Goal: Information Seeking & Learning: Check status

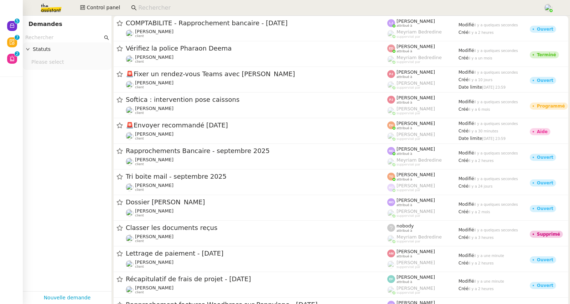
click at [160, 7] on input at bounding box center [337, 8] width 398 height 10
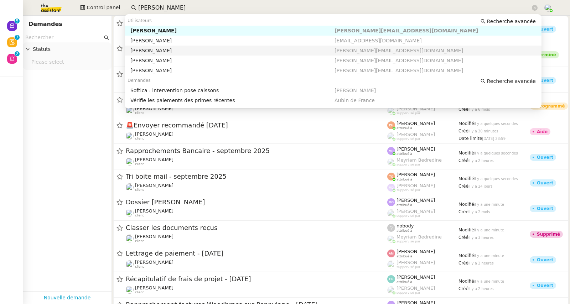
click at [172, 53] on div "[PERSON_NAME]" at bounding box center [232, 50] width 204 height 6
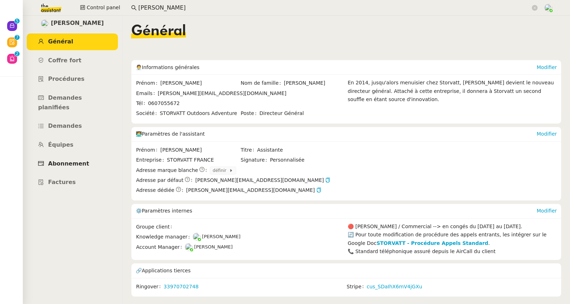
click at [72, 160] on span "Abonnement" at bounding box center [68, 163] width 41 height 7
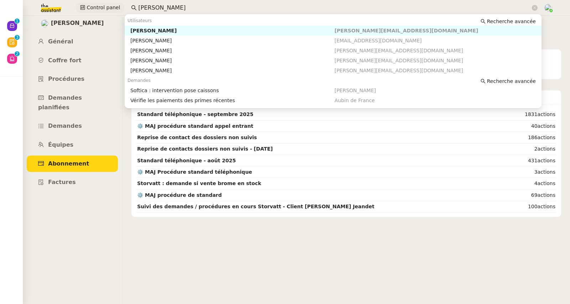
drag, startPoint x: 162, startPoint y: 5, endPoint x: 116, endPoint y: 4, distance: 46.6
click at [116, 4] on div "Control panel franck" at bounding box center [285, 8] width 534 height 16
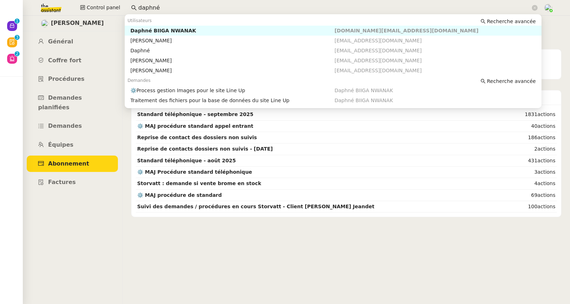
click at [141, 31] on div "Daphné BIIGA NWANAK" at bounding box center [232, 30] width 204 height 6
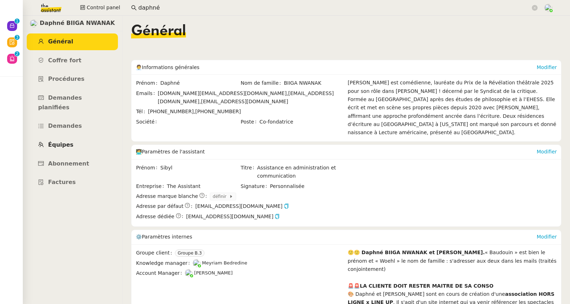
click at [69, 140] on link "Équipes" at bounding box center [72, 145] width 91 height 17
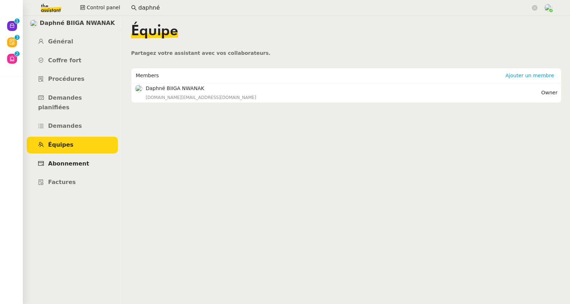
click at [69, 156] on link "Abonnement" at bounding box center [72, 164] width 91 height 17
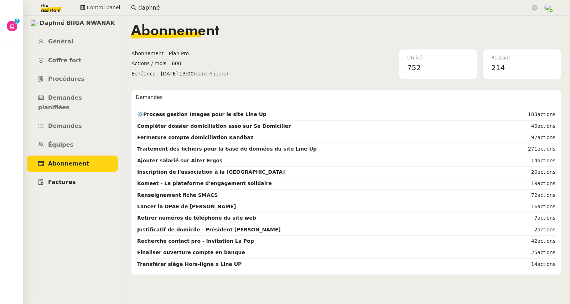
click at [64, 177] on link "Factures" at bounding box center [72, 182] width 91 height 17
click at [73, 42] on link "Général" at bounding box center [72, 41] width 91 height 17
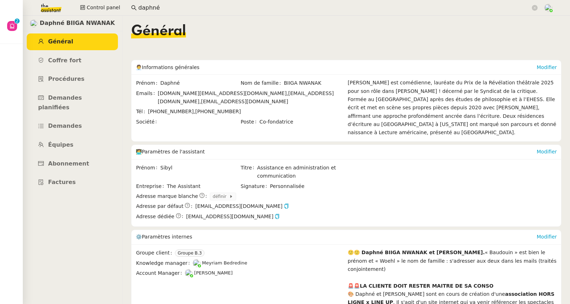
scroll to position [186, 0]
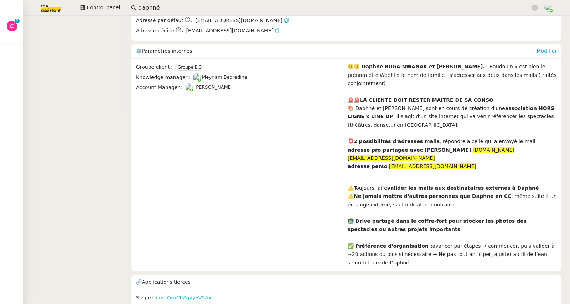
click at [186, 294] on link "cus_QruCPZgyyEV5Ax" at bounding box center [183, 298] width 55 height 8
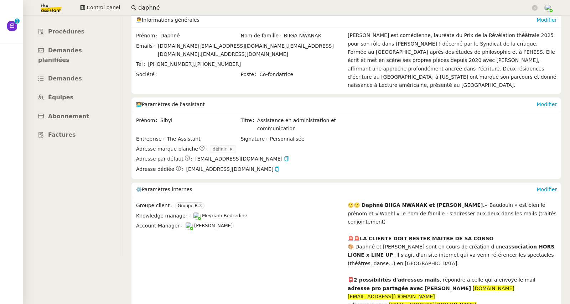
scroll to position [0, 0]
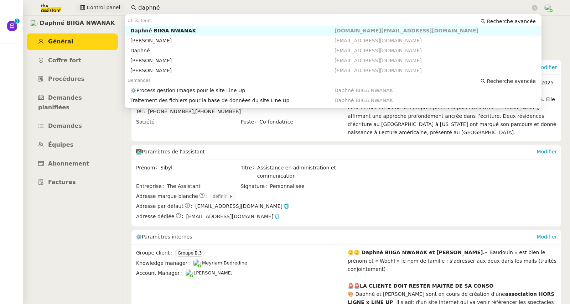
drag, startPoint x: 149, startPoint y: 6, endPoint x: 109, endPoint y: 7, distance: 39.9
click at [109, 7] on div "Control panel daphné" at bounding box center [285, 8] width 534 height 16
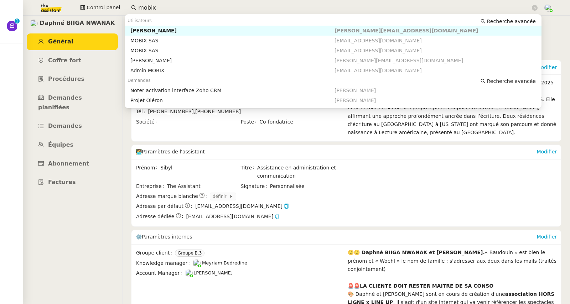
click at [143, 31] on div "Florian Parant" at bounding box center [232, 30] width 204 height 6
type input "mobix"
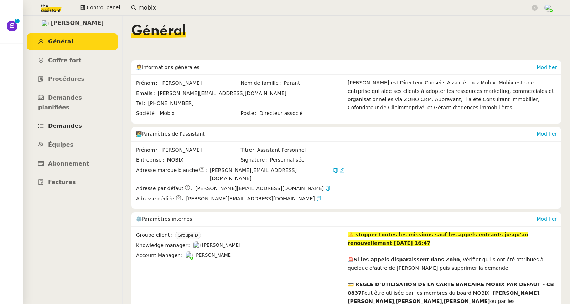
click at [73, 122] on span "Demandes" at bounding box center [65, 125] width 34 height 7
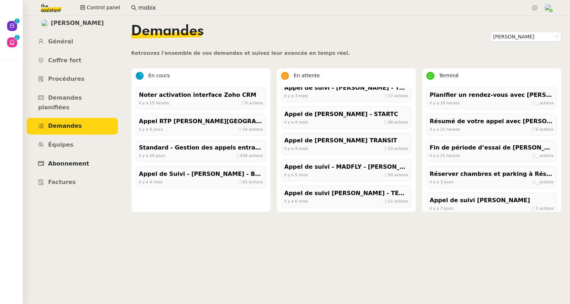
click at [70, 156] on link "Abonnement" at bounding box center [72, 164] width 91 height 17
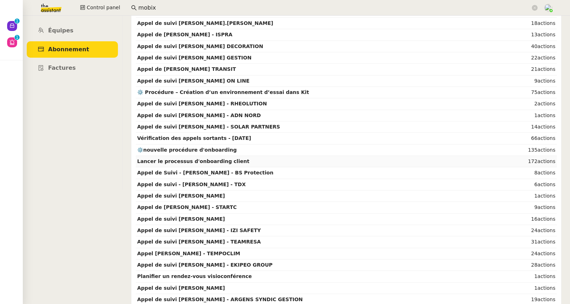
scroll to position [131, 0]
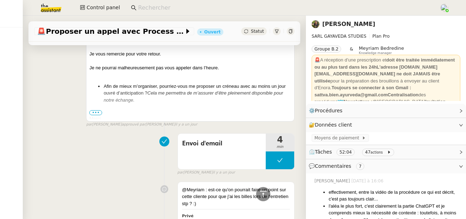
scroll to position [1078, 0]
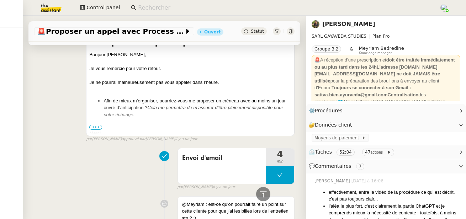
click at [95, 130] on span "•••" at bounding box center [95, 127] width 13 height 5
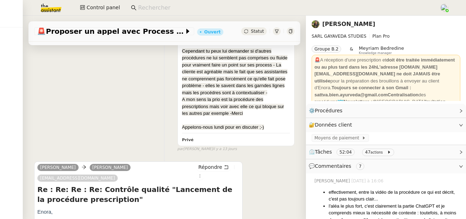
scroll to position [2869, 0]
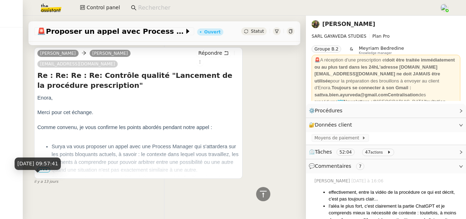
click at [54, 179] on span "il y a 13 jours" at bounding box center [46, 182] width 24 height 6
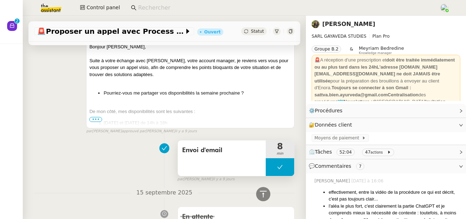
scroll to position [2243, 0]
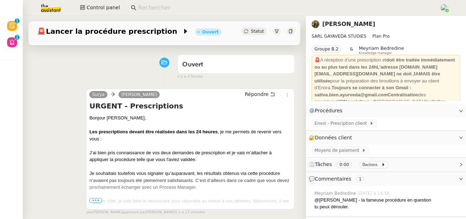
scroll to position [58, 0]
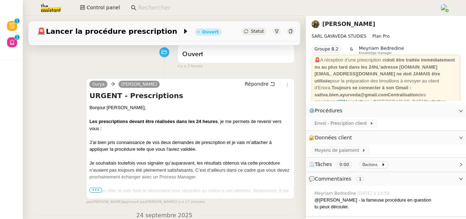
click at [95, 190] on span "•••" at bounding box center [95, 190] width 13 height 5
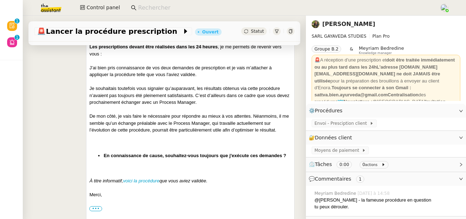
scroll to position [134, 0]
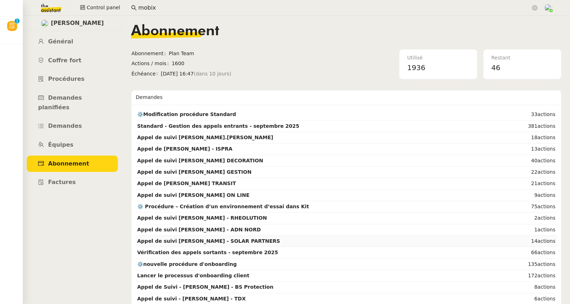
scroll to position [131, 0]
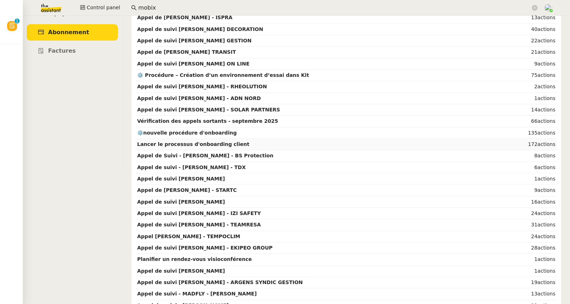
click at [332, 145] on td "Lancer le processus d'onboarding client" at bounding box center [330, 144] width 388 height 11
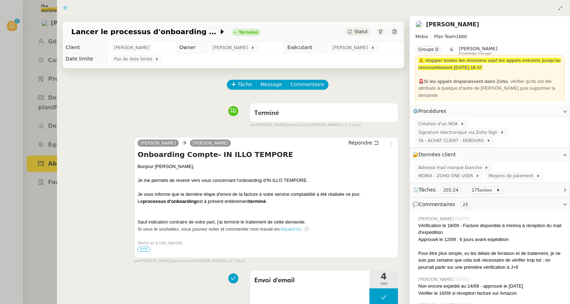
click at [64, 9] on icon at bounding box center [66, 8] width 6 height 6
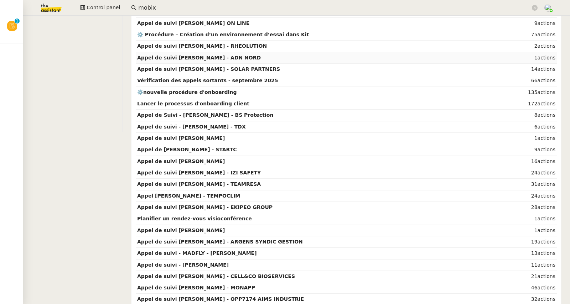
scroll to position [2, 0]
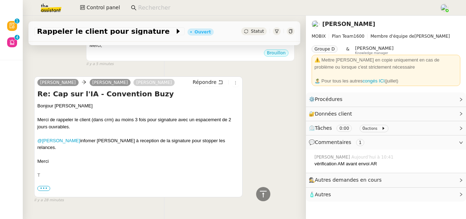
scroll to position [216, 0]
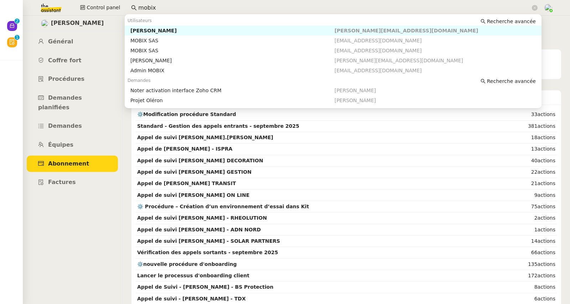
scroll to position [2, 0]
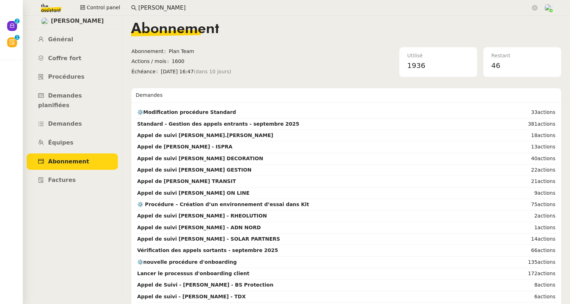
drag, startPoint x: 150, startPoint y: 8, endPoint x: 143, endPoint y: 7, distance: 6.1
click at [143, 7] on input "[PERSON_NAME]" at bounding box center [334, 8] width 392 height 10
click at [183, 6] on input "[PERSON_NAME]" at bounding box center [334, 8] width 392 height 10
type input "[PERSON_NAME]"
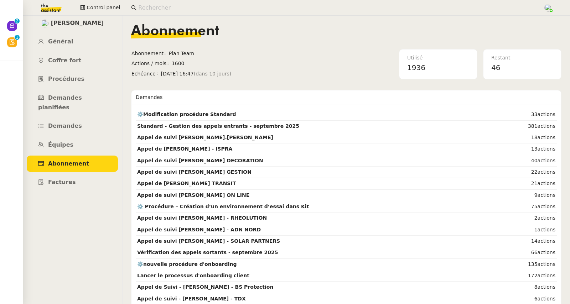
click at [172, 5] on input at bounding box center [337, 8] width 398 height 10
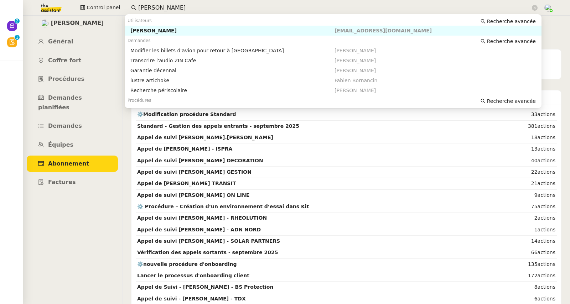
click at [170, 30] on div "[PERSON_NAME]" at bounding box center [232, 30] width 204 height 6
type input "[PERSON_NAME]"
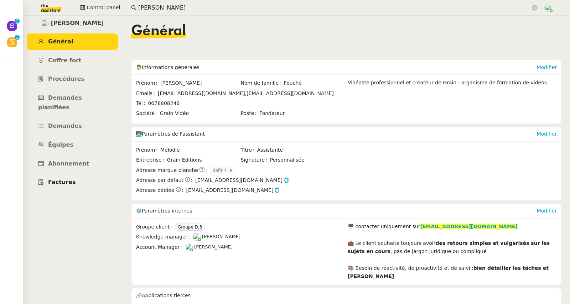
click at [56, 179] on span "Factures" at bounding box center [62, 182] width 28 height 7
click at [77, 160] on span "Abonnement" at bounding box center [68, 163] width 41 height 7
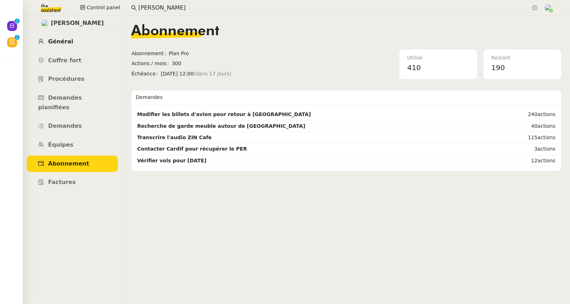
click at [66, 43] on span "Général" at bounding box center [60, 41] width 25 height 7
